Goal: Task Accomplishment & Management: Use online tool/utility

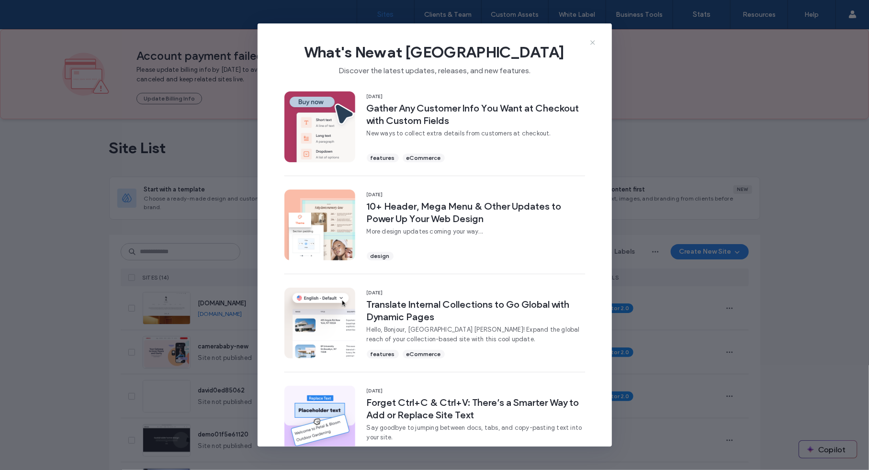
click at [589, 39] on icon at bounding box center [593, 43] width 8 height 8
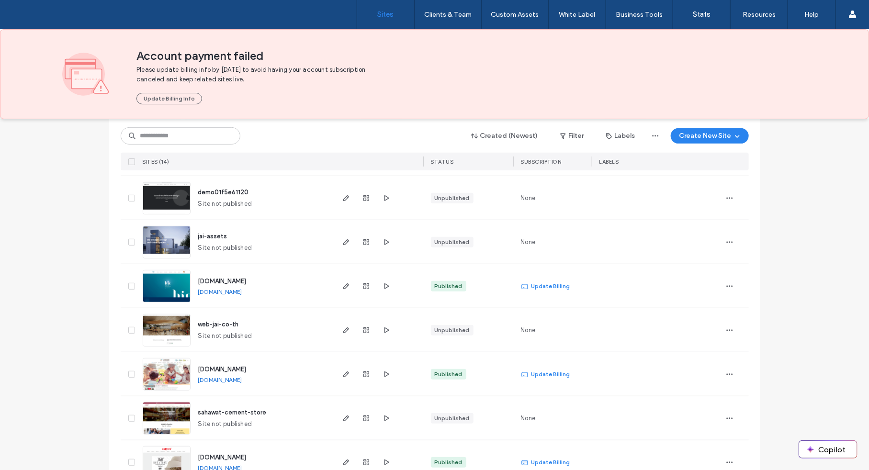
scroll to position [250, 0]
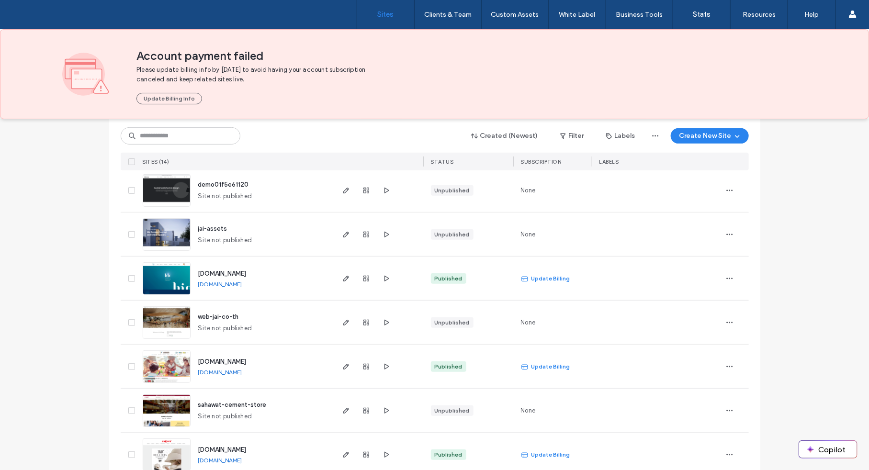
click at [442, 165] on div "STATUS" at bounding box center [442, 162] width 23 height 10
click at [445, 161] on span "STATUS" at bounding box center [442, 161] width 23 height 7
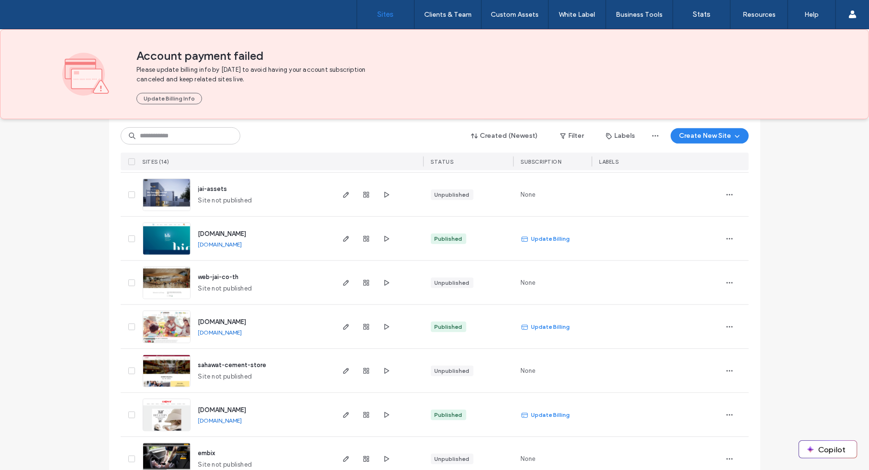
scroll to position [290, 0]
click at [516, 133] on button "Created (Newest)" at bounding box center [505, 135] width 84 height 15
click at [499, 175] on span "Published" at bounding box center [499, 175] width 28 height 10
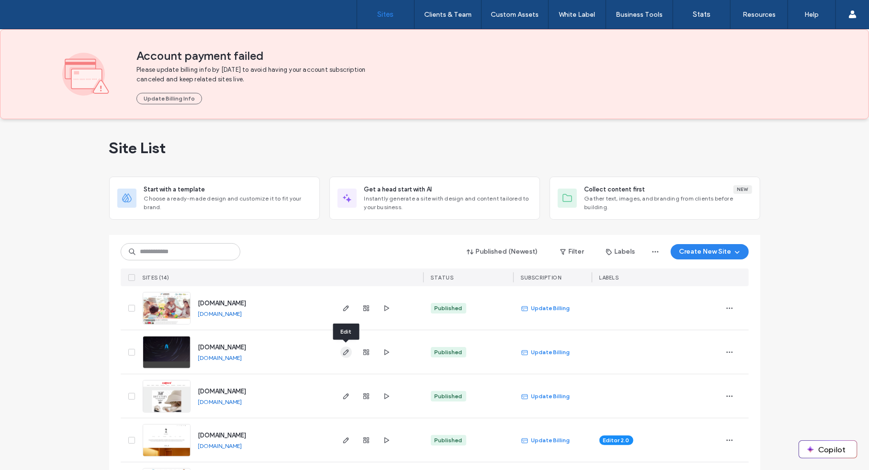
click at [346, 354] on icon "button" at bounding box center [346, 353] width 8 height 8
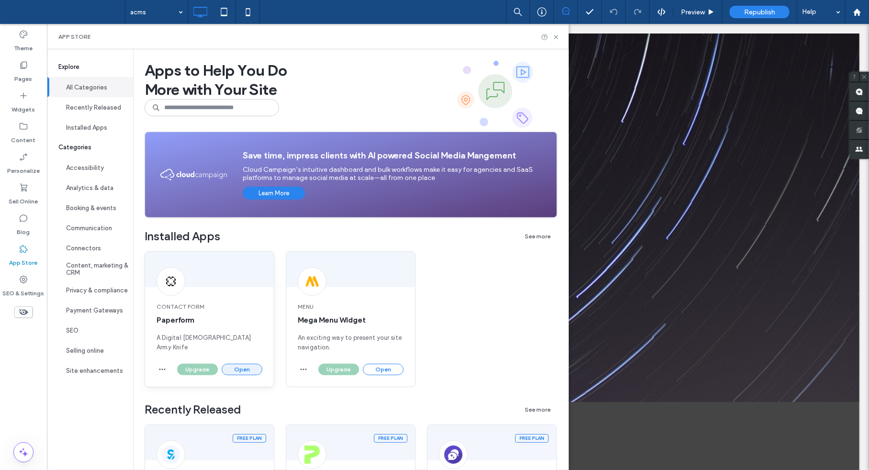
click at [245, 369] on button "Open" at bounding box center [242, 369] width 41 height 11
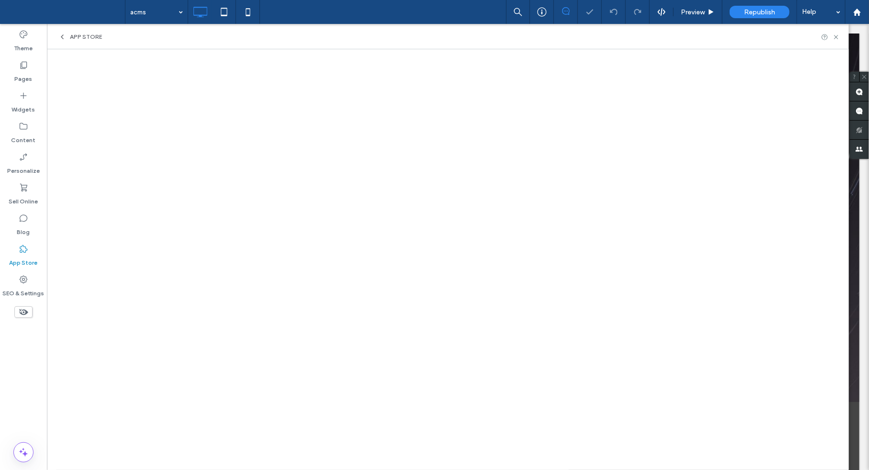
click at [63, 38] on icon at bounding box center [62, 37] width 8 height 8
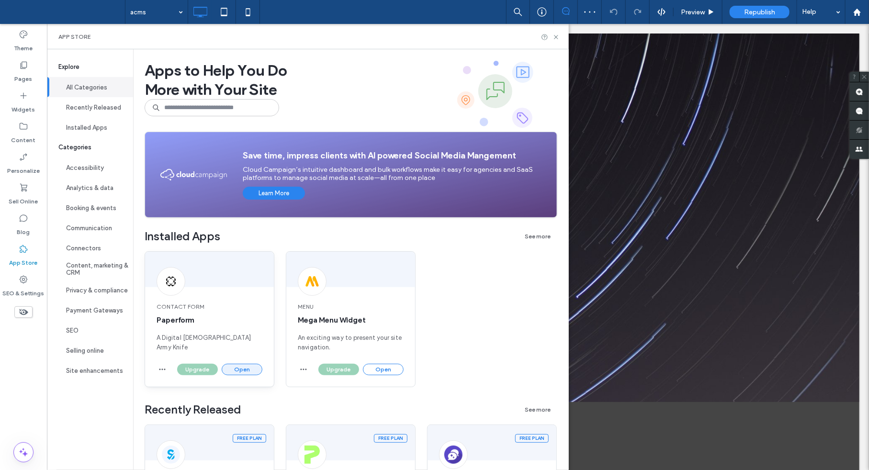
click at [247, 368] on button "Open" at bounding box center [242, 369] width 41 height 11
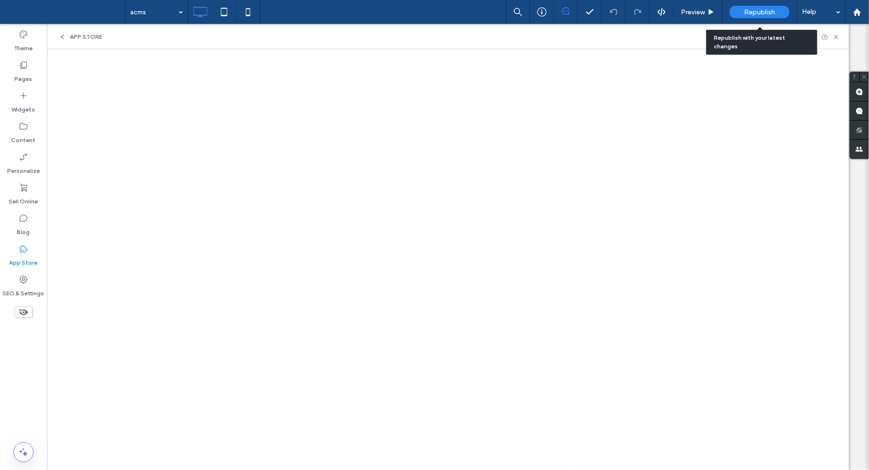
click at [763, 16] on div "Republish" at bounding box center [760, 12] width 60 height 12
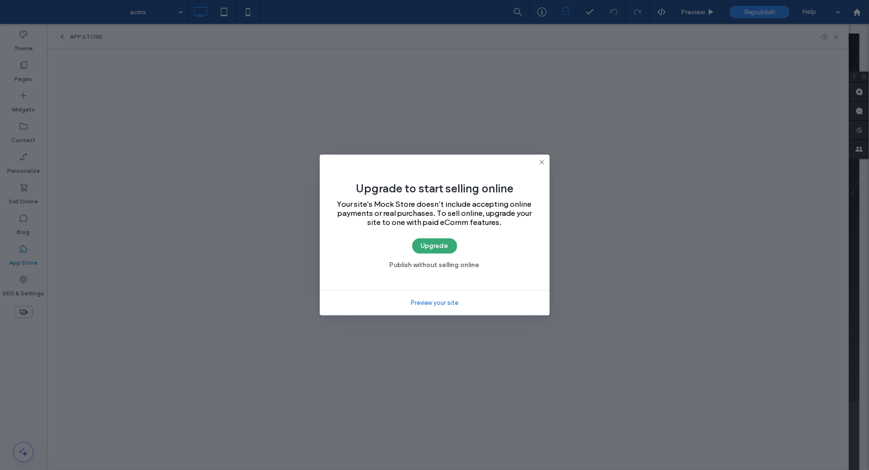
click at [541, 162] on icon at bounding box center [542, 162] width 8 height 8
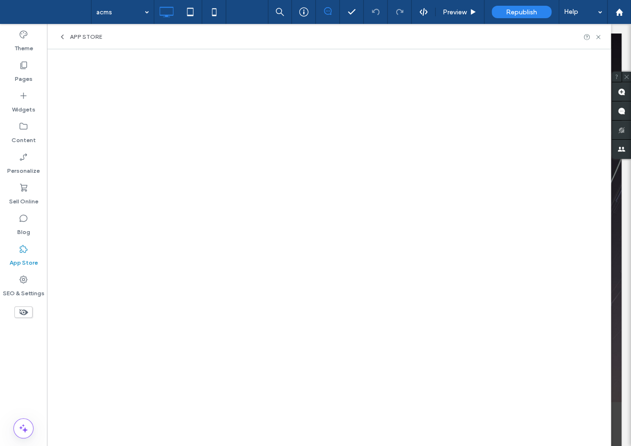
click at [62, 36] on use at bounding box center [62, 37] width 2 height 4
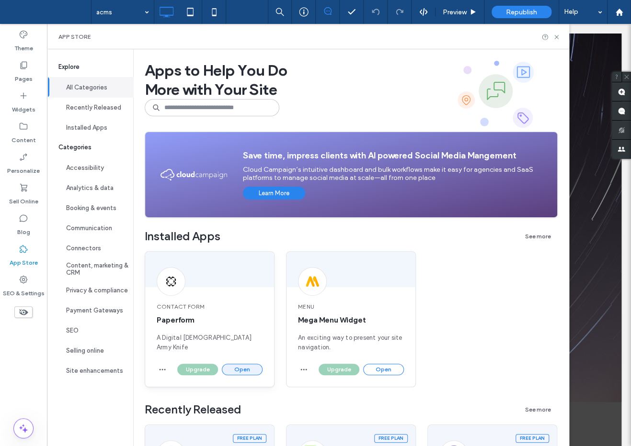
click at [255, 369] on button "Open" at bounding box center [242, 369] width 41 height 11
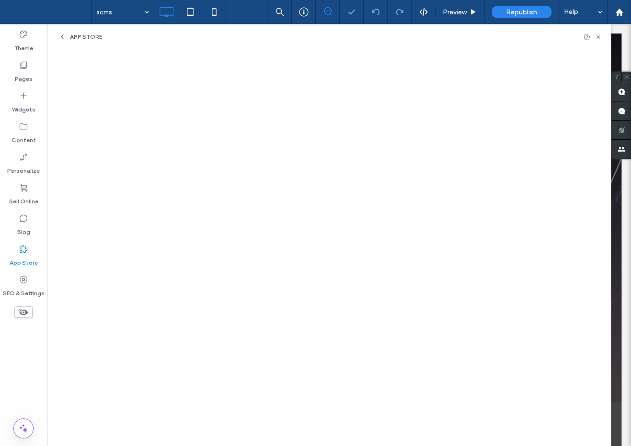
click at [65, 36] on icon at bounding box center [62, 37] width 8 height 8
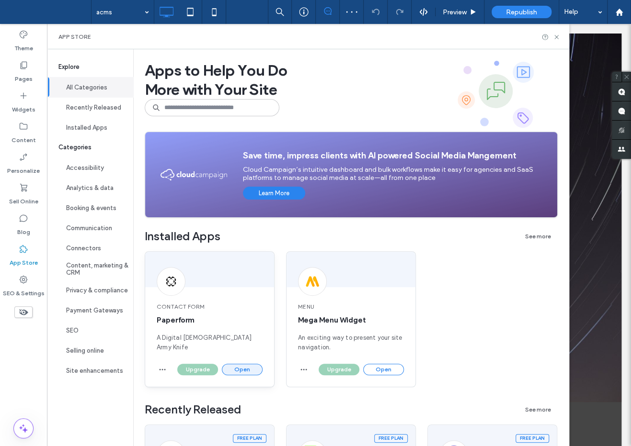
click at [237, 370] on button "Open" at bounding box center [242, 369] width 41 height 11
